Goal: Task Accomplishment & Management: Manage account settings

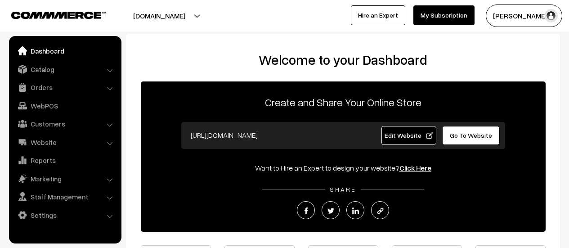
click at [49, 89] on link "Orders" at bounding box center [64, 87] width 107 height 16
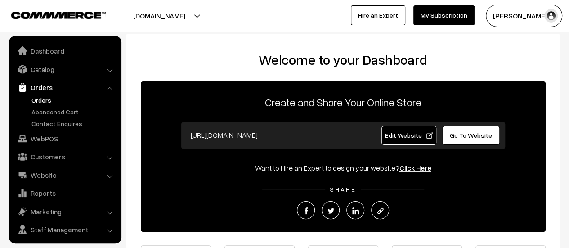
click at [47, 102] on link "Orders" at bounding box center [73, 99] width 89 height 9
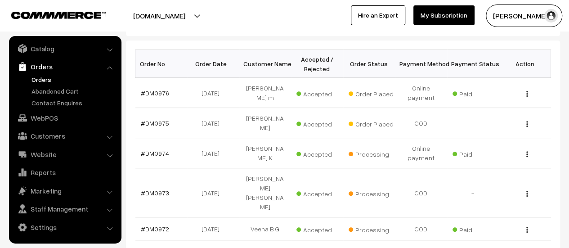
scroll to position [134, 0]
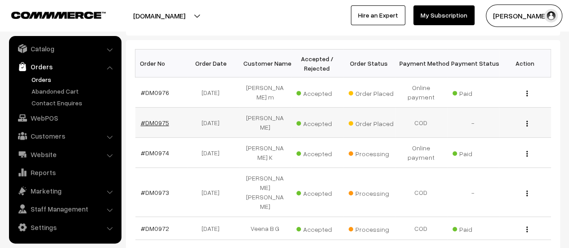
click at [155, 120] on link "#DM0975" at bounding box center [155, 123] width 28 height 8
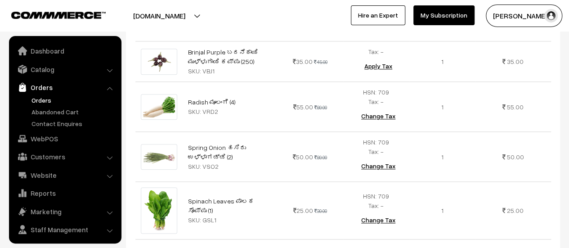
scroll to position [21, 0]
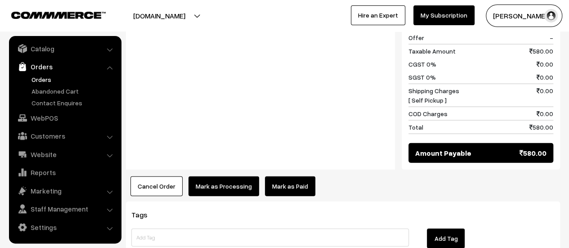
click at [220, 176] on button "Mark as Processing" at bounding box center [223, 186] width 71 height 20
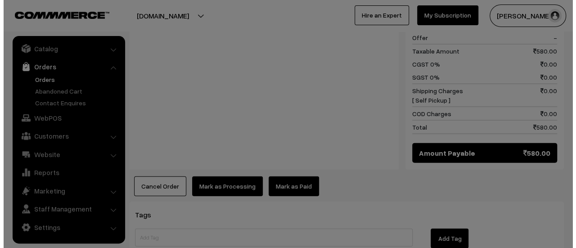
scroll to position [955, 0]
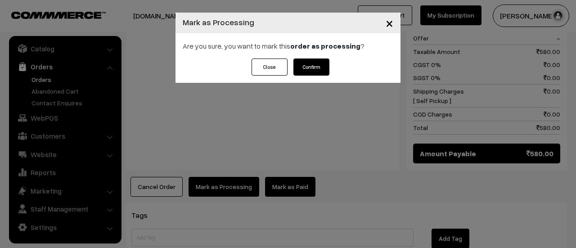
click at [316, 66] on button "Confirm" at bounding box center [311, 66] width 36 height 17
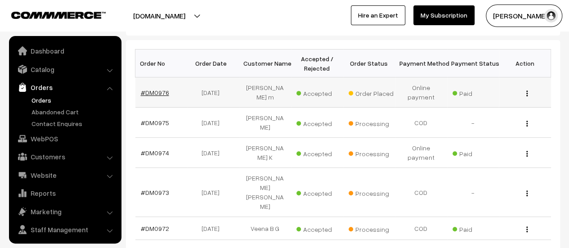
scroll to position [21, 0]
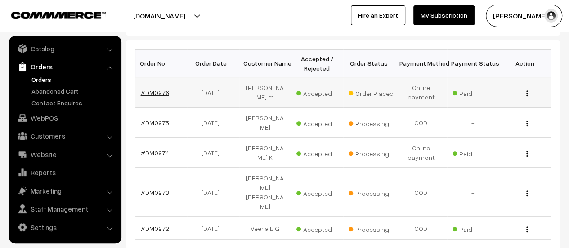
click at [152, 91] on link "#DM0976" at bounding box center [155, 93] width 28 height 8
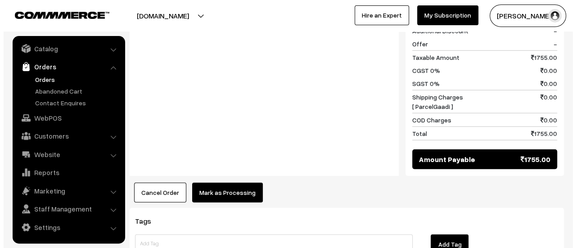
scroll to position [1109, 0]
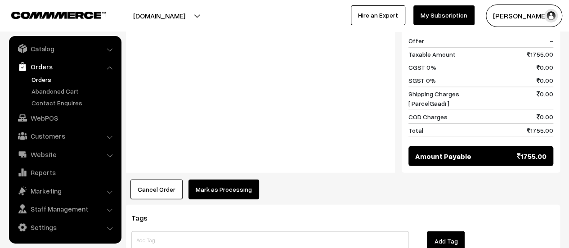
click at [217, 179] on button "Mark as Processing" at bounding box center [223, 189] width 71 height 20
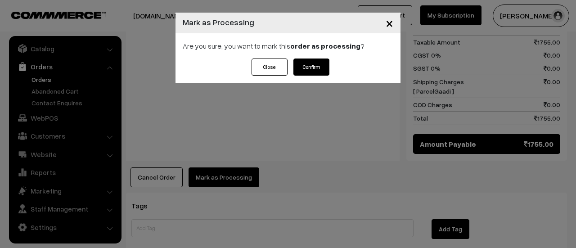
click at [316, 64] on button "Confirm" at bounding box center [311, 66] width 36 height 17
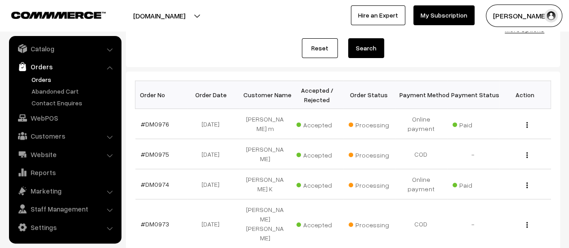
scroll to position [142, 0]
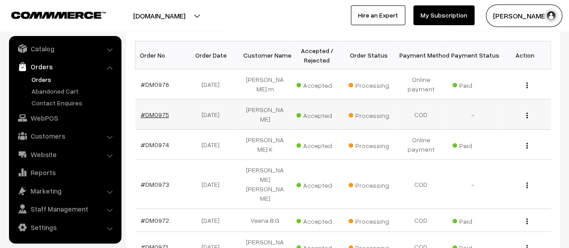
click at [160, 114] on link "#DM0975" at bounding box center [155, 115] width 28 height 8
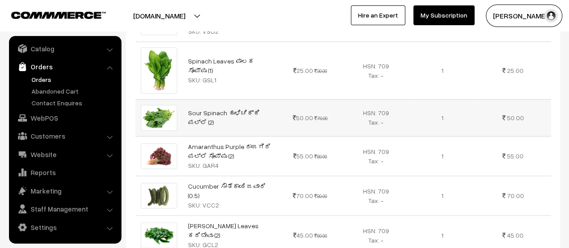
scroll to position [535, 0]
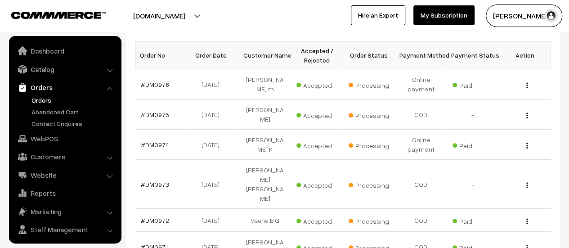
scroll to position [21, 0]
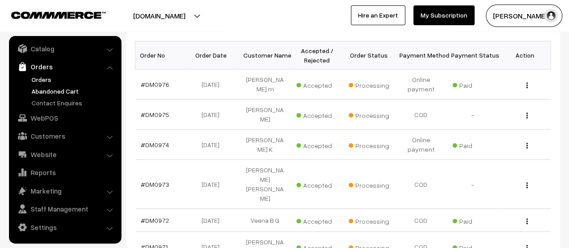
click at [51, 90] on link "Abandoned Cart" at bounding box center [73, 90] width 89 height 9
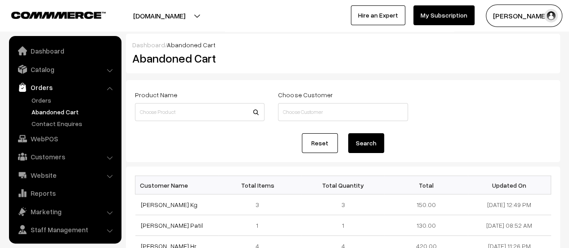
scroll to position [21, 0]
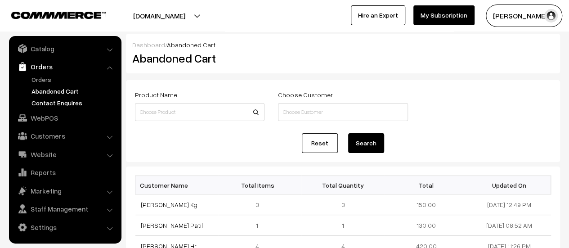
click at [50, 102] on link "Contact Enquires" at bounding box center [73, 102] width 89 height 9
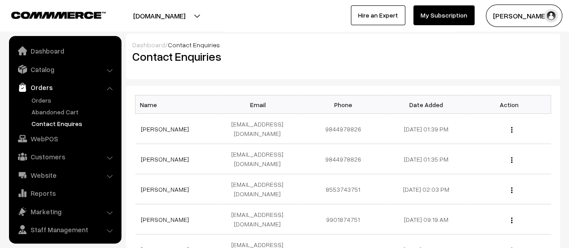
scroll to position [21, 0]
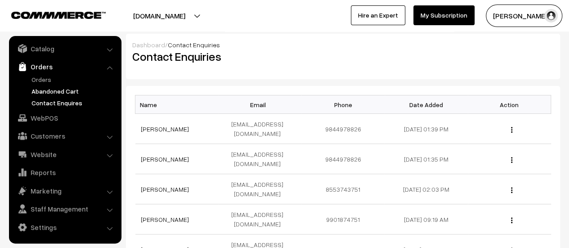
click at [46, 86] on link "Abandoned Cart" at bounding box center [73, 90] width 89 height 9
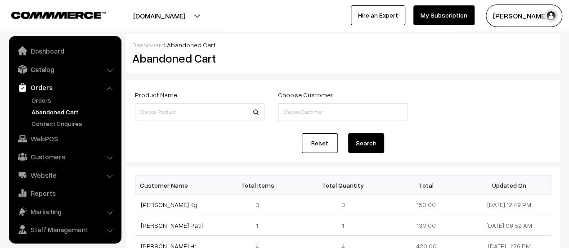
scroll to position [21, 0]
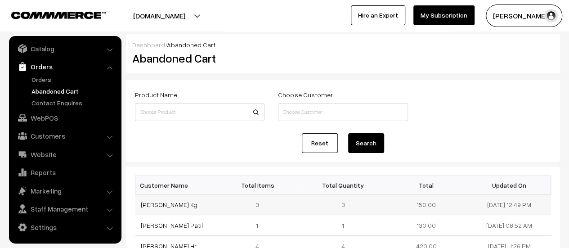
drag, startPoint x: 180, startPoint y: 204, endPoint x: 138, endPoint y: 205, distance: 42.3
click at [138, 205] on td "Vishalakshi Kg" at bounding box center [176, 204] width 83 height 21
copy link "Vishalakshi Kg"
click at [159, 204] on link "Vishalakshi Kg" at bounding box center [169, 205] width 57 height 8
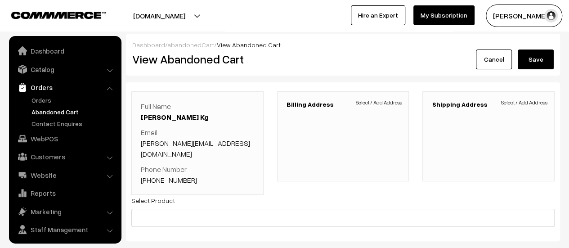
scroll to position [21, 0]
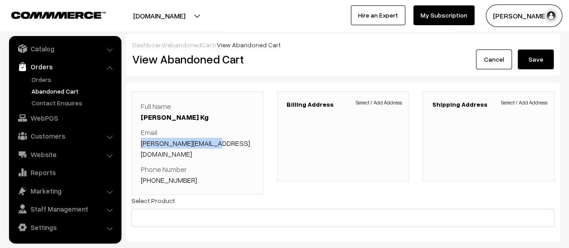
drag, startPoint x: 212, startPoint y: 144, endPoint x: 141, endPoint y: 143, distance: 70.6
click at [141, 143] on p "Email [PERSON_NAME][EMAIL_ADDRESS][DOMAIN_NAME]" at bounding box center [197, 143] width 113 height 32
copy link "[PERSON_NAME][EMAIL_ADDRESS][DOMAIN_NAME]"
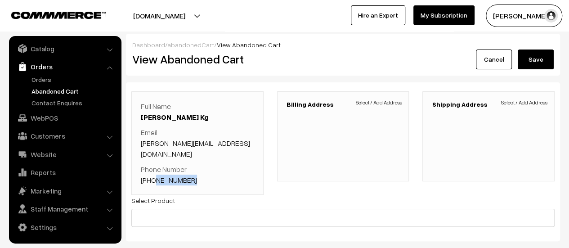
drag, startPoint x: 193, startPoint y: 167, endPoint x: 154, endPoint y: 167, distance: 39.6
click at [154, 167] on p "Phone Number +91 7760045078" at bounding box center [197, 175] width 113 height 22
copy link "7760045078"
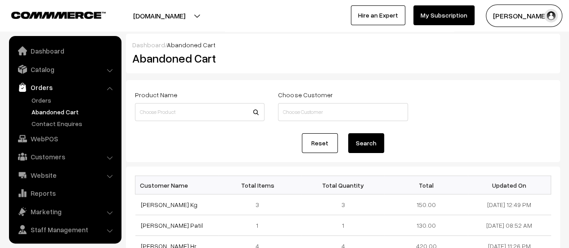
scroll to position [21, 0]
